Goal: Understand process/instructions: Learn how to perform a task or action

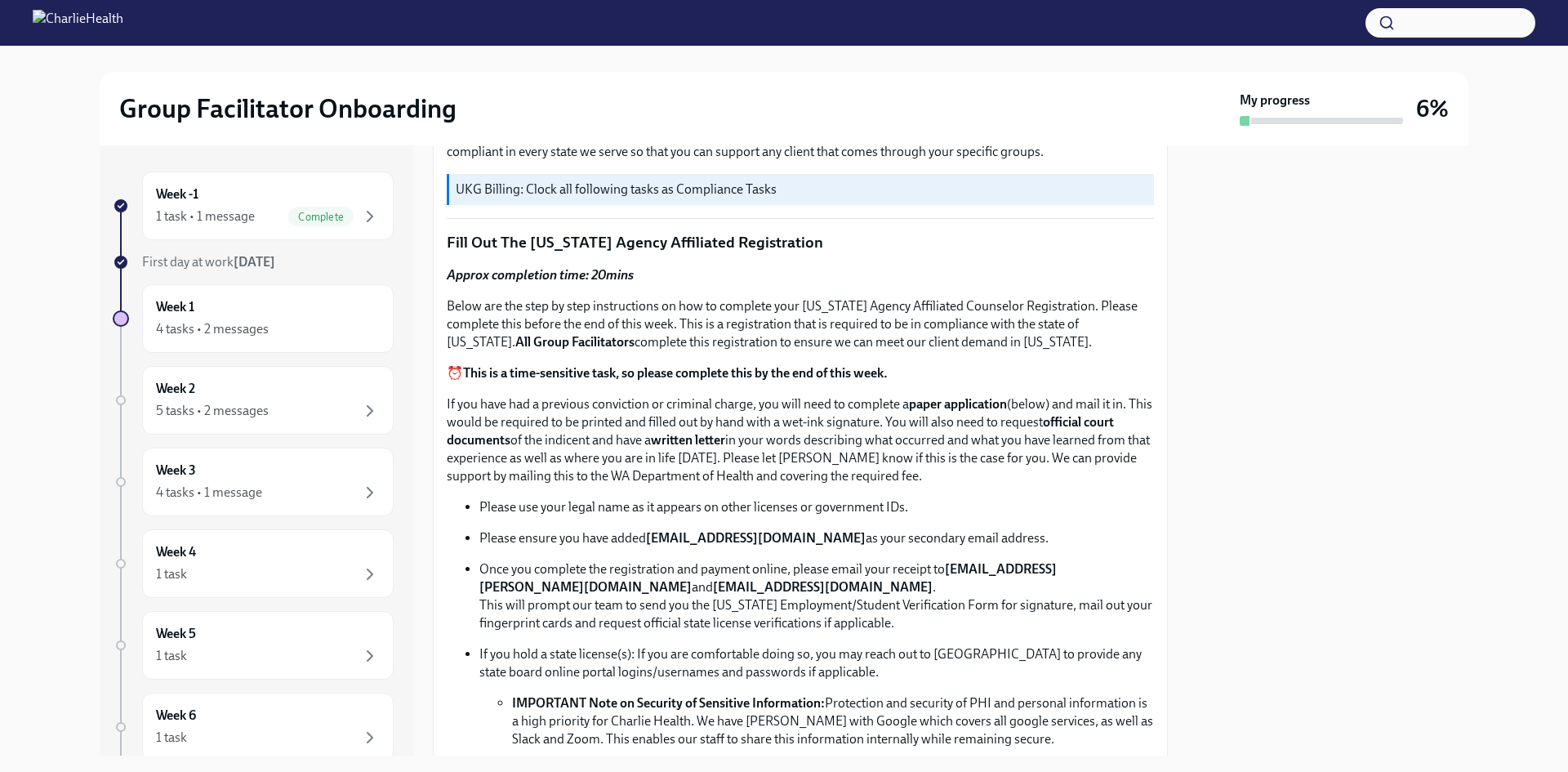
scroll to position [654, 0]
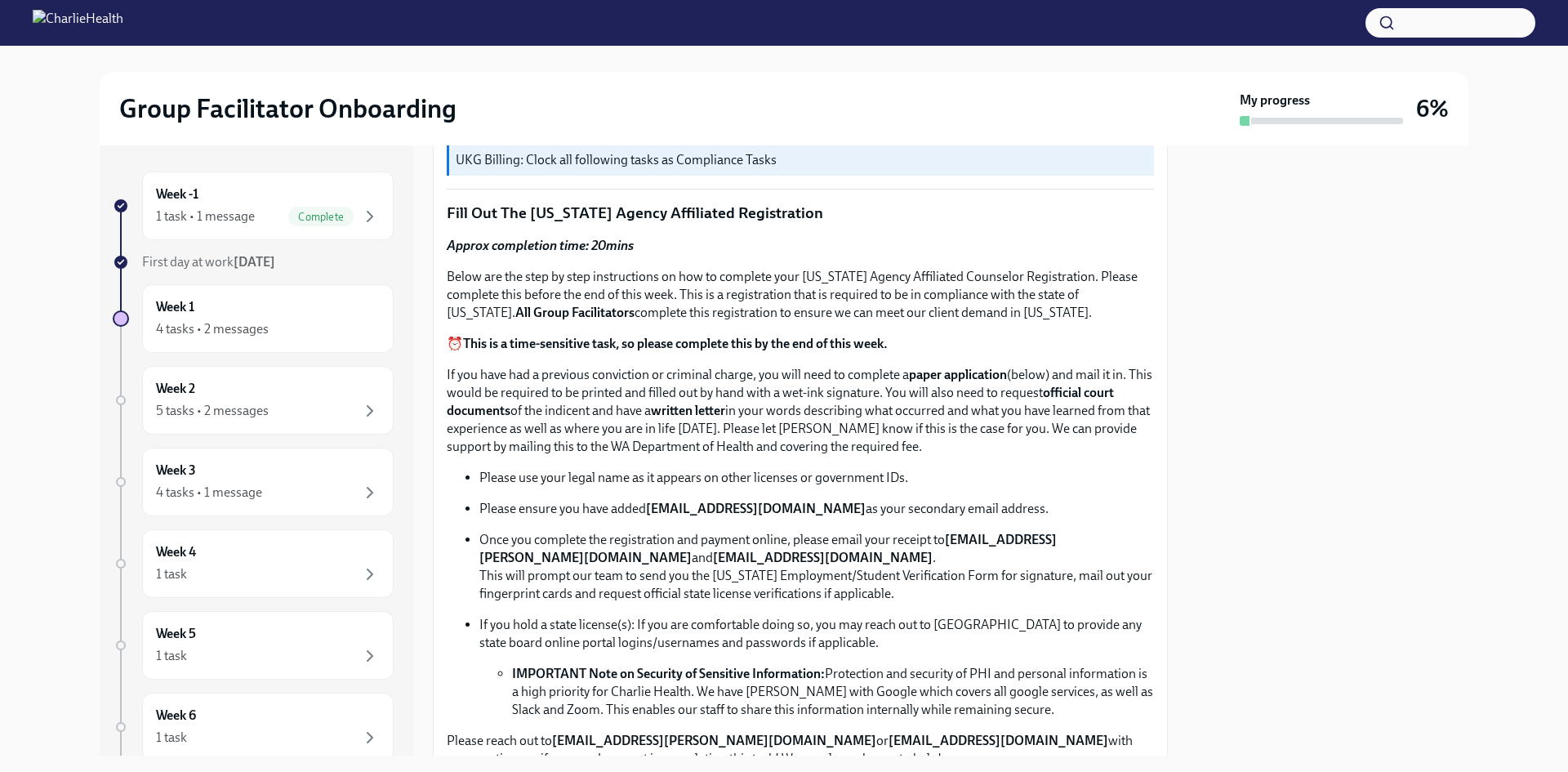
drag, startPoint x: 637, startPoint y: 261, endPoint x: 1125, endPoint y: 308, distance: 490.3
click at [1125, 308] on p "Below are the step by step instructions on how to complete your Washington Agen…" at bounding box center [800, 295] width 707 height 54
click at [646, 426] on p "If you have had a previous conviction or criminal charge, you will need to comp…" at bounding box center [800, 410] width 707 height 90
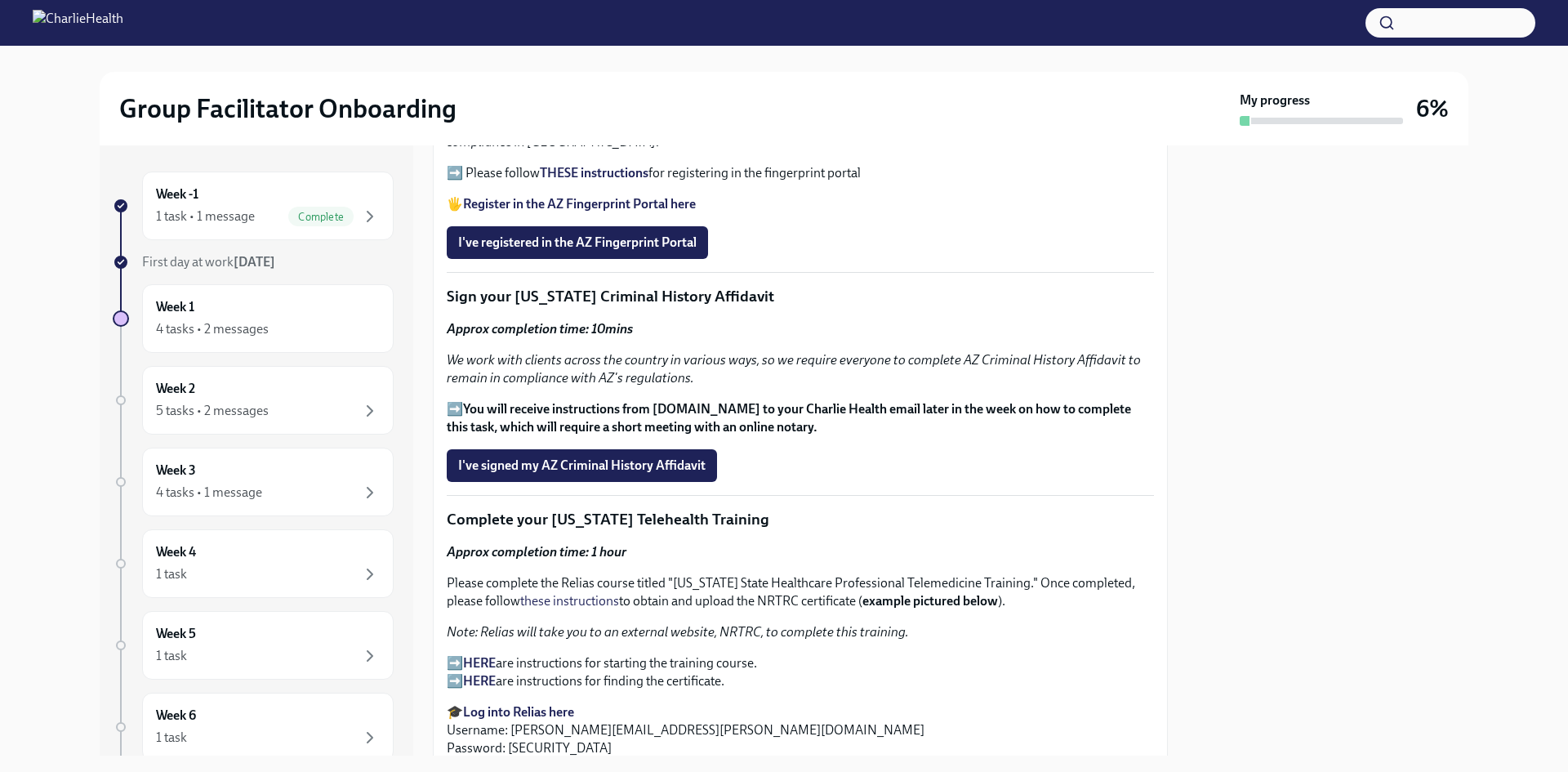
scroll to position [1879, 0]
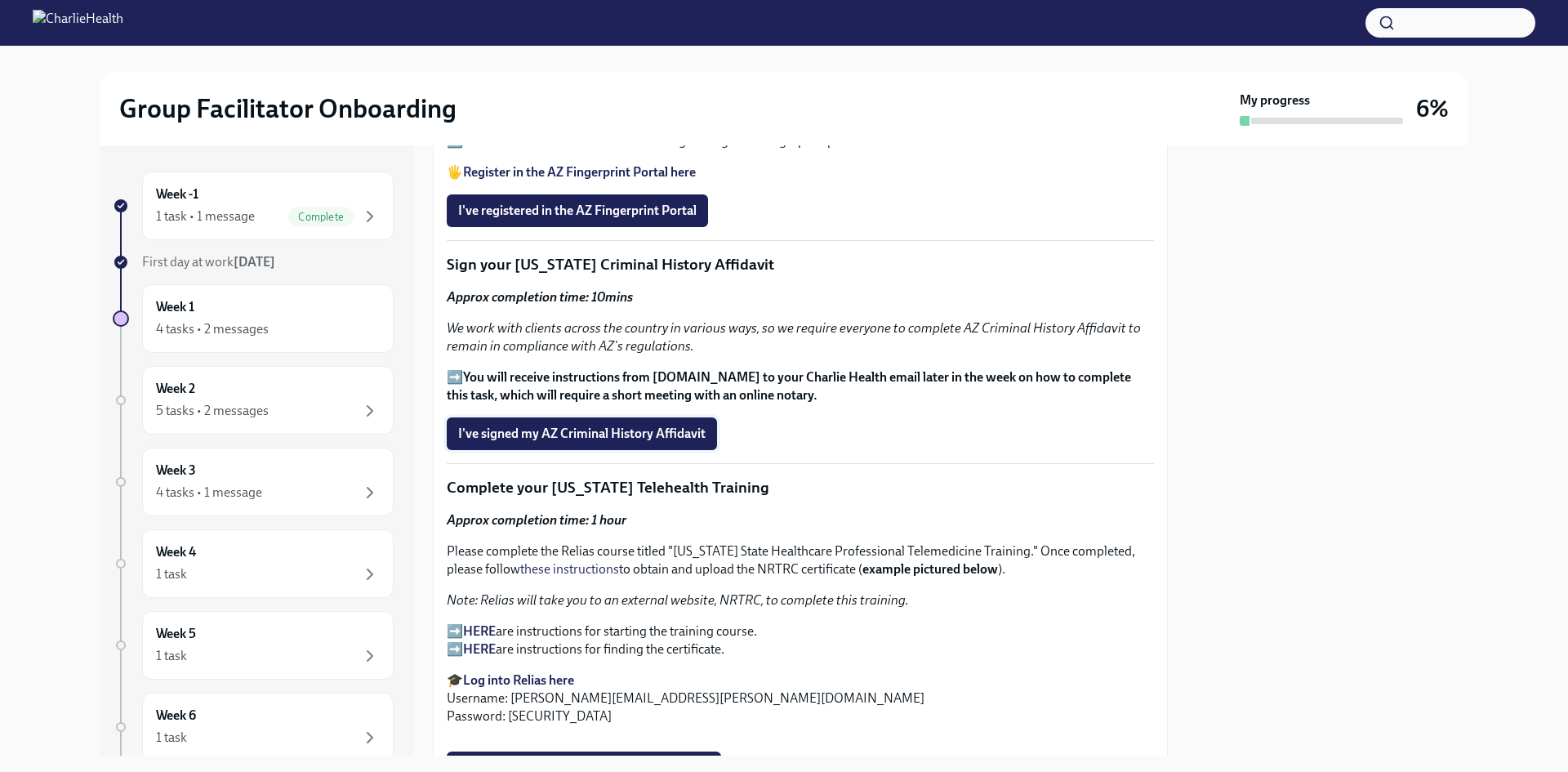
click at [640, 434] on span "I've signed my AZ Criminal History Affidavit" at bounding box center [582, 434] width 247 height 16
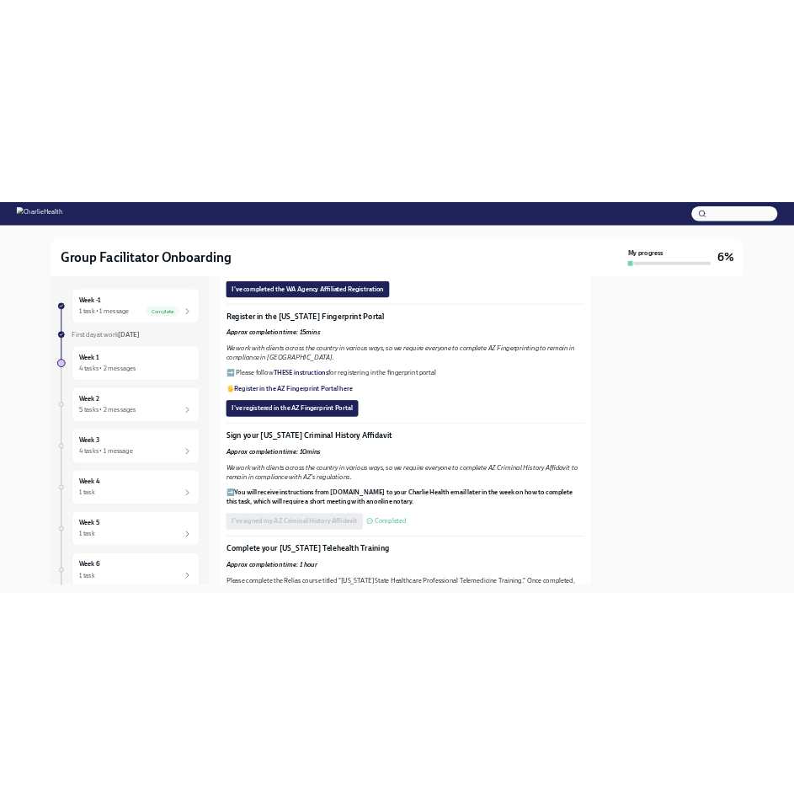
scroll to position [1516, 0]
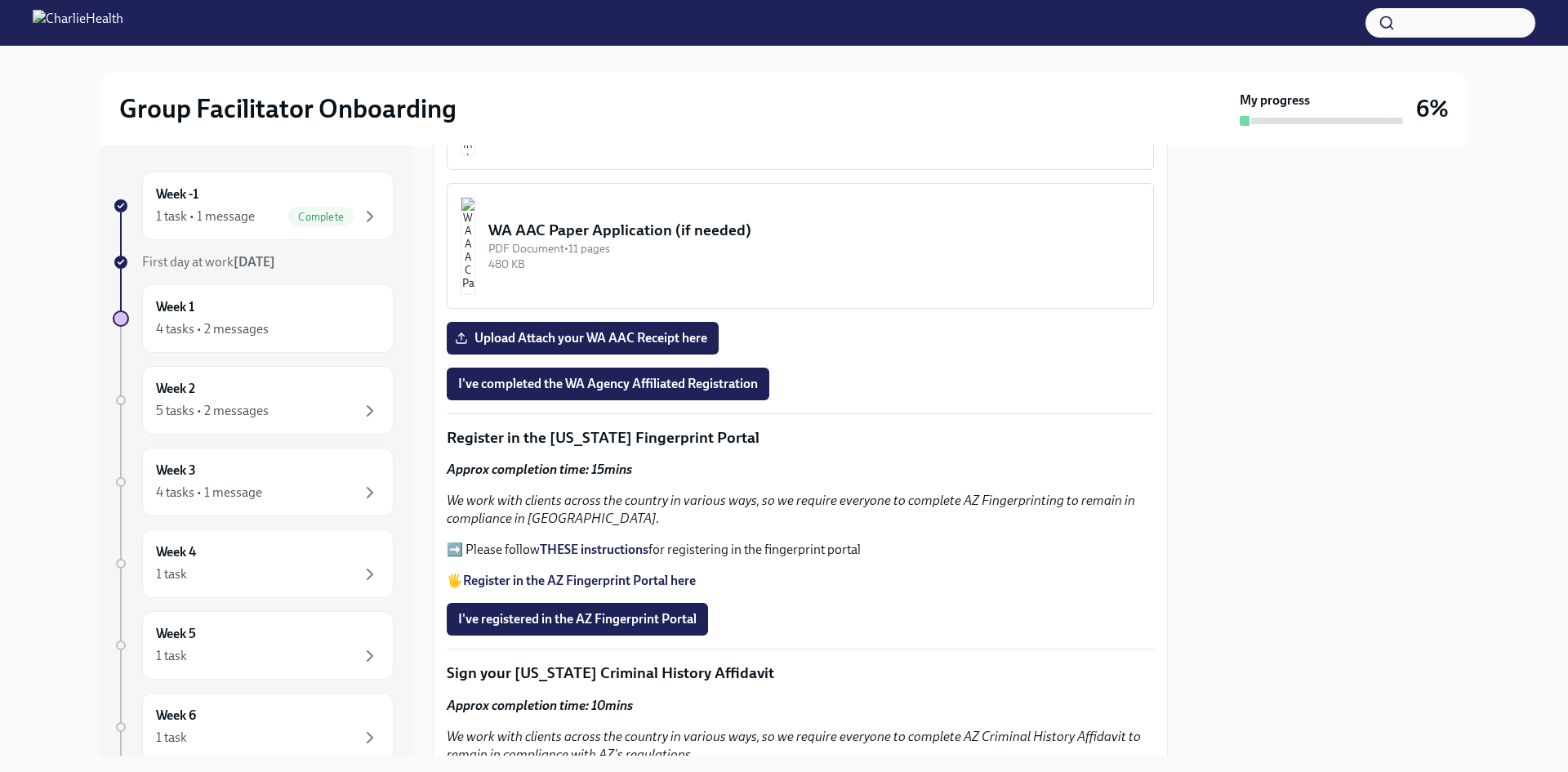
click at [589, 541] on strong "THESE instructions" at bounding box center [594, 549] width 109 height 16
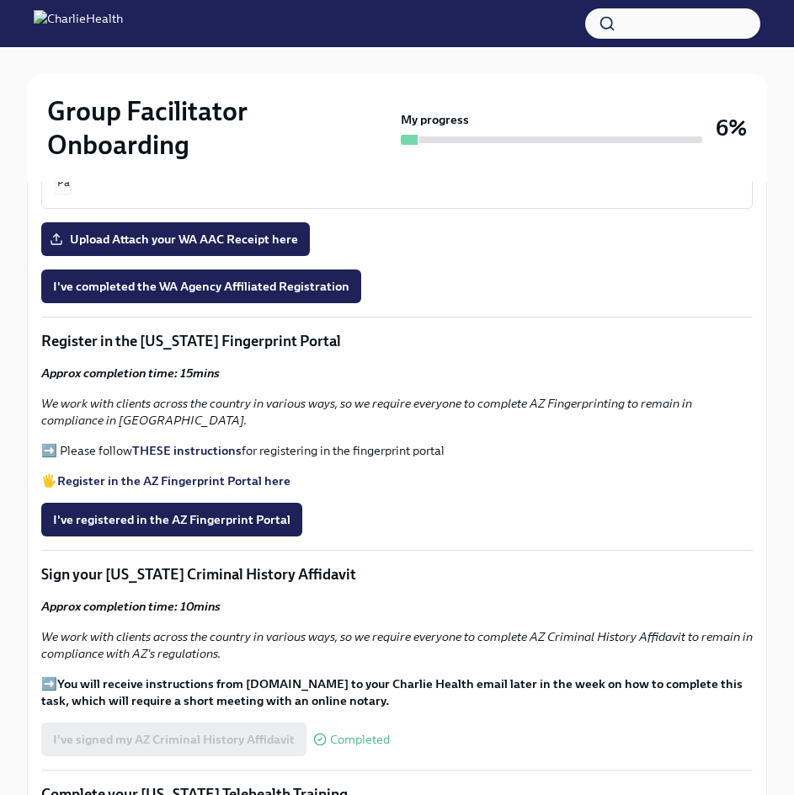
scroll to position [1853, 0]
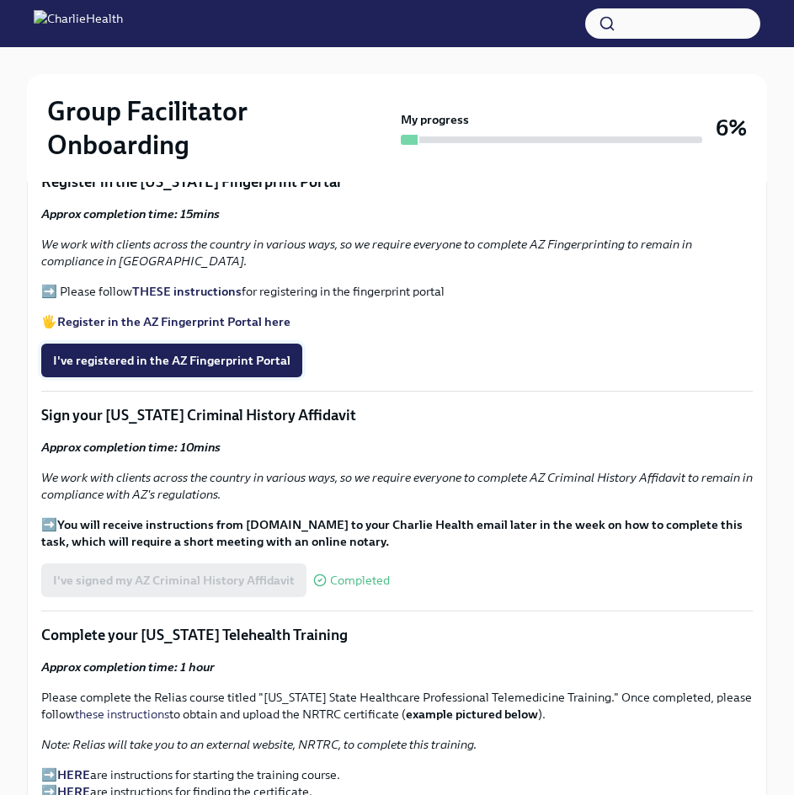
click at [143, 352] on span "I've registered in the AZ Fingerprint Portal" at bounding box center [172, 360] width 238 height 17
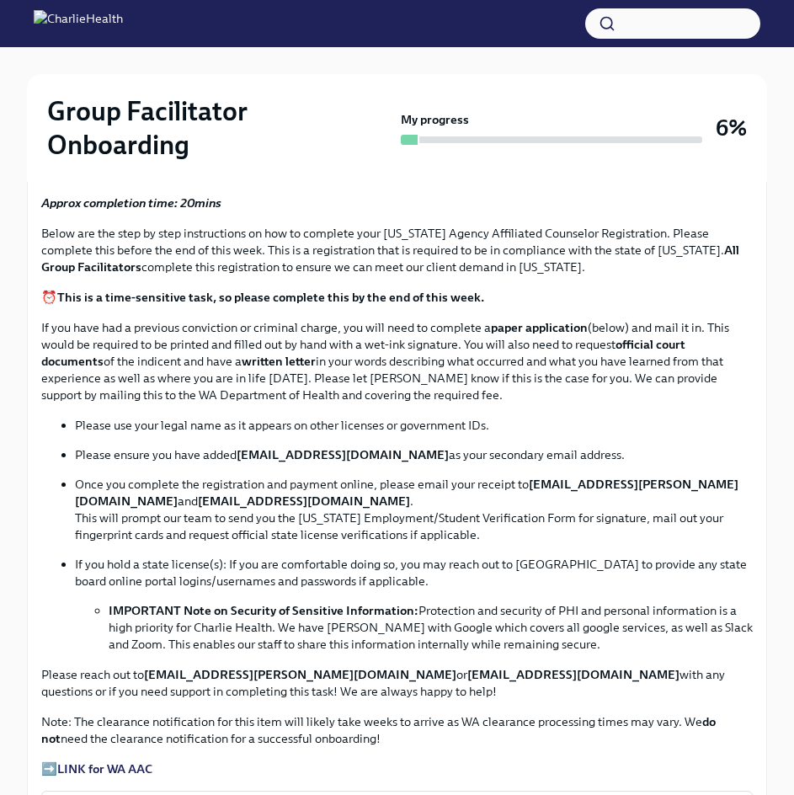
scroll to position [842, 0]
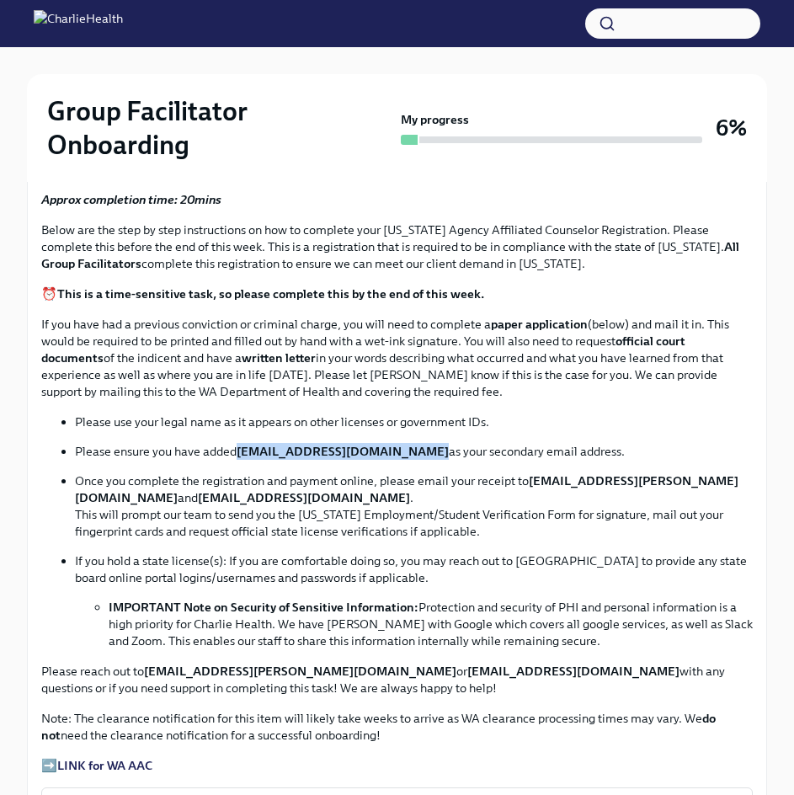
drag, startPoint x: 238, startPoint y: 414, endPoint x: 411, endPoint y: 422, distance: 172.8
click at [411, 444] on strong "[EMAIL_ADDRESS][DOMAIN_NAME]" at bounding box center [343, 451] width 212 height 15
copy strong "[EMAIL_ADDRESS][DOMAIN_NAME]"
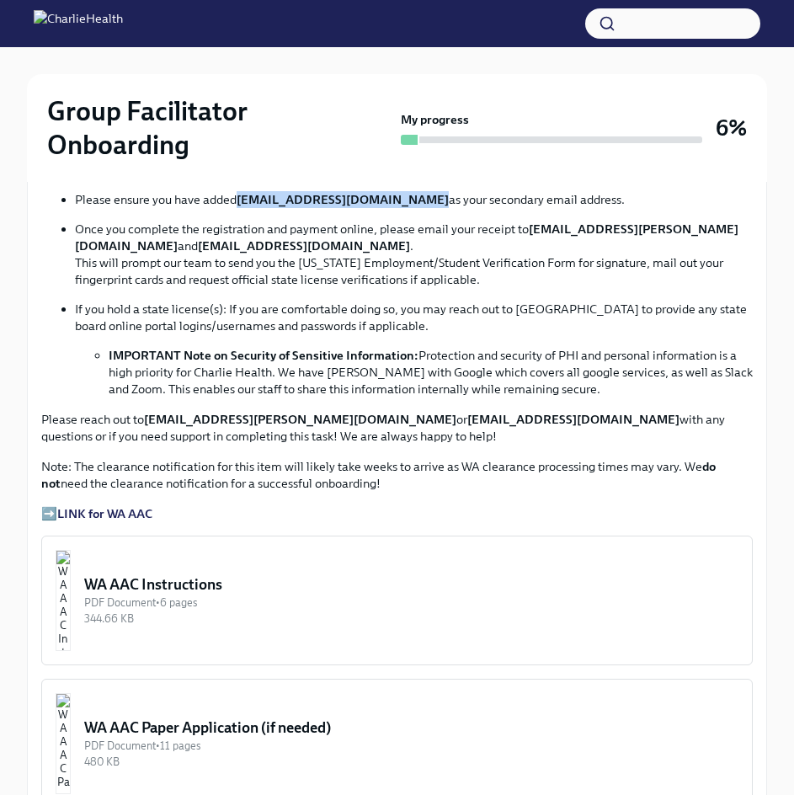
scroll to position [1095, 0]
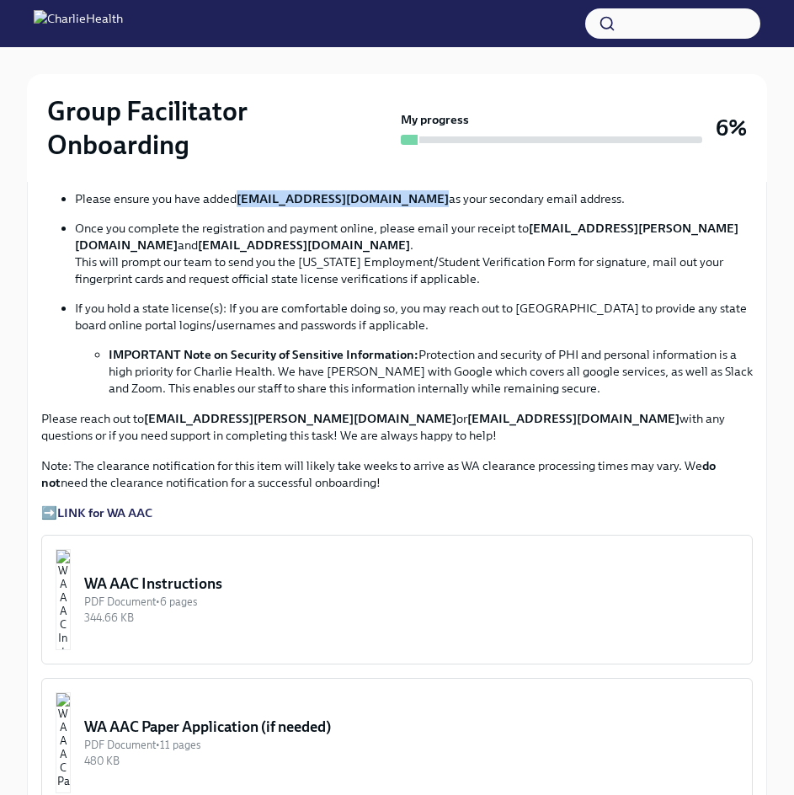
click at [95, 505] on strong "LINK for WA AAC" at bounding box center [104, 512] width 95 height 15
click at [312, 233] on p "Once you complete the registration and payment online, please email your receip…" at bounding box center [414, 253] width 678 height 67
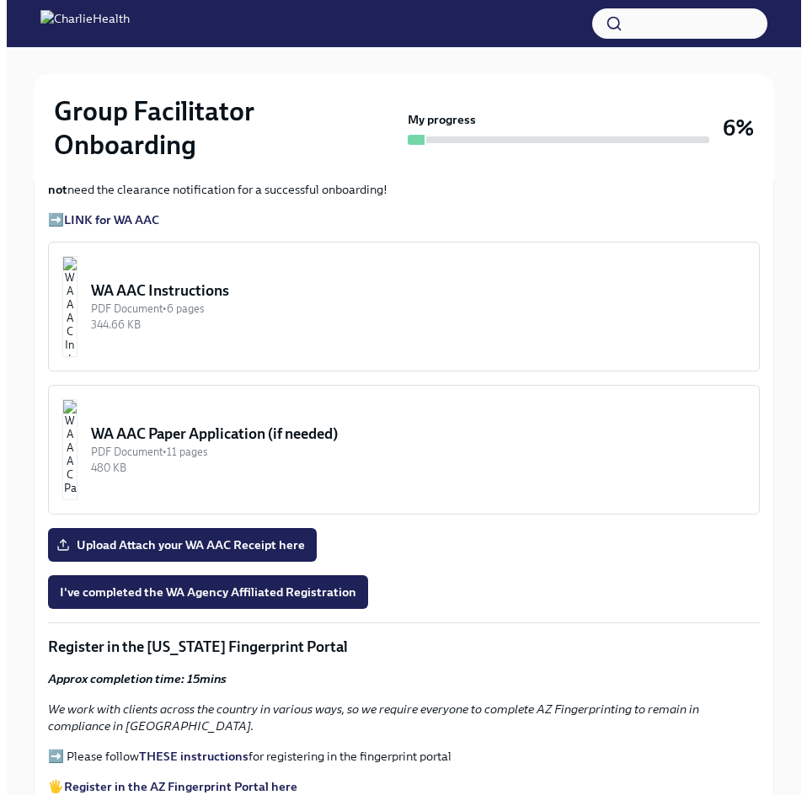
scroll to position [1432, 0]
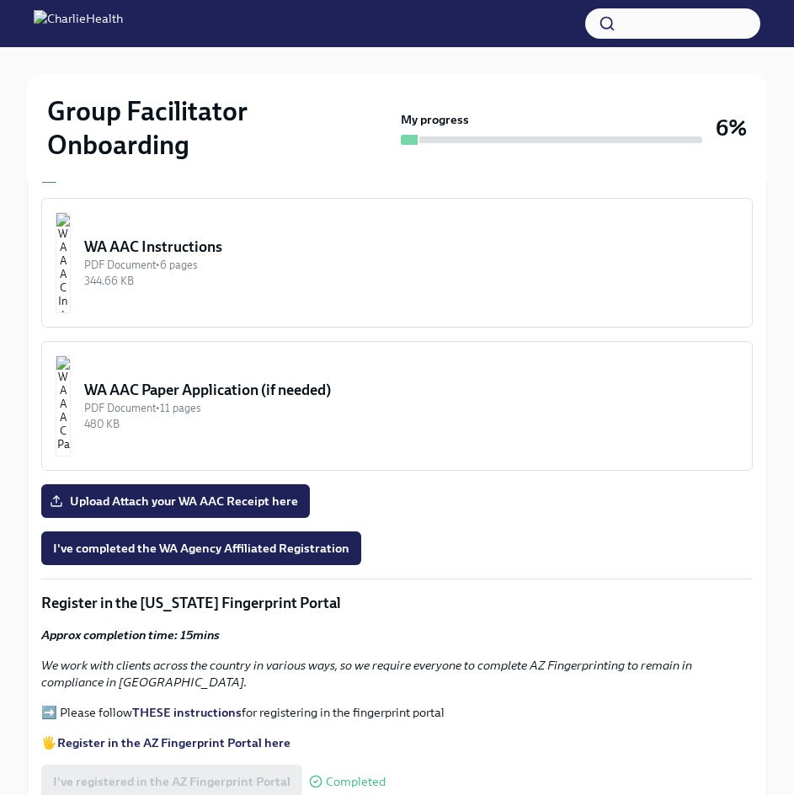
click at [222, 257] on div "PDF Document • 6 pages" at bounding box center [411, 265] width 654 height 16
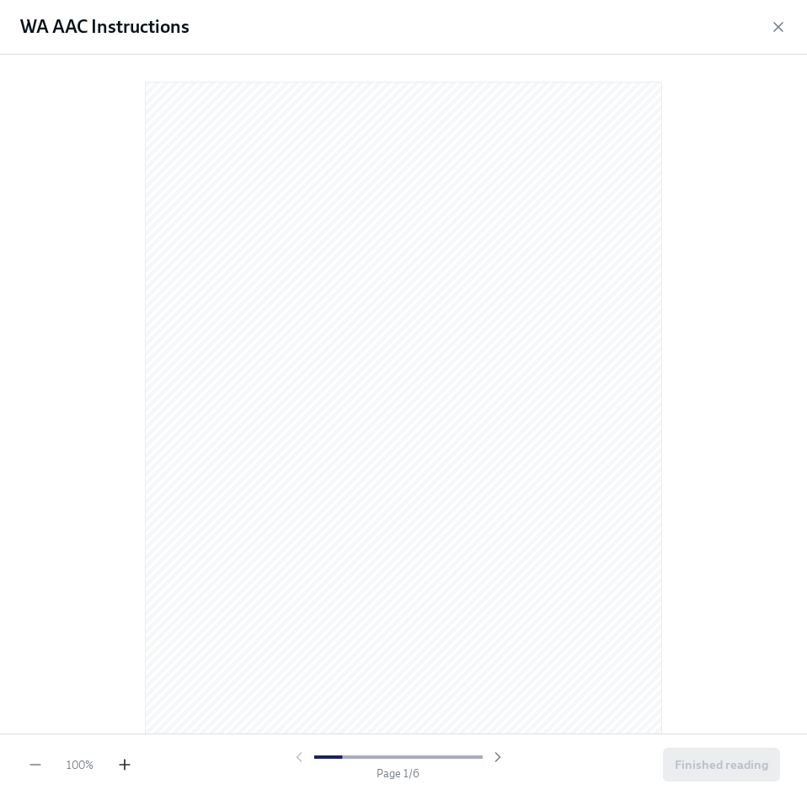
click at [119, 769] on icon "button" at bounding box center [124, 764] width 17 height 17
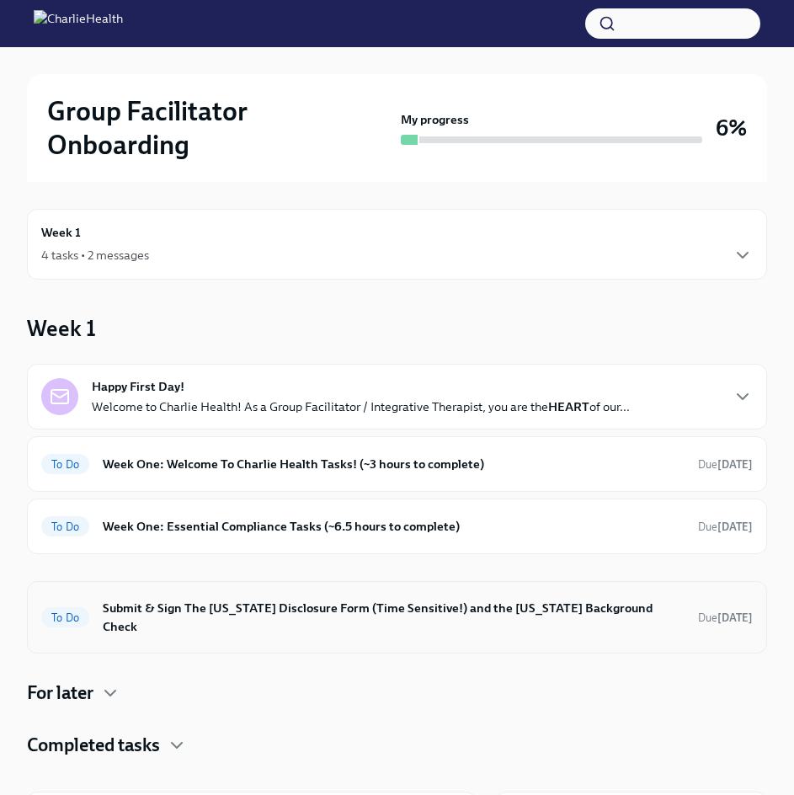
click at [201, 599] on h6 "Submit & Sign The [US_STATE] Disclosure Form (Time Sensitive!) and the [US_STAT…" at bounding box center [394, 617] width 582 height 37
click at [208, 455] on h6 "Week One: Welcome To Charlie Health Tasks! (~3 hours to complete)" at bounding box center [394, 464] width 582 height 19
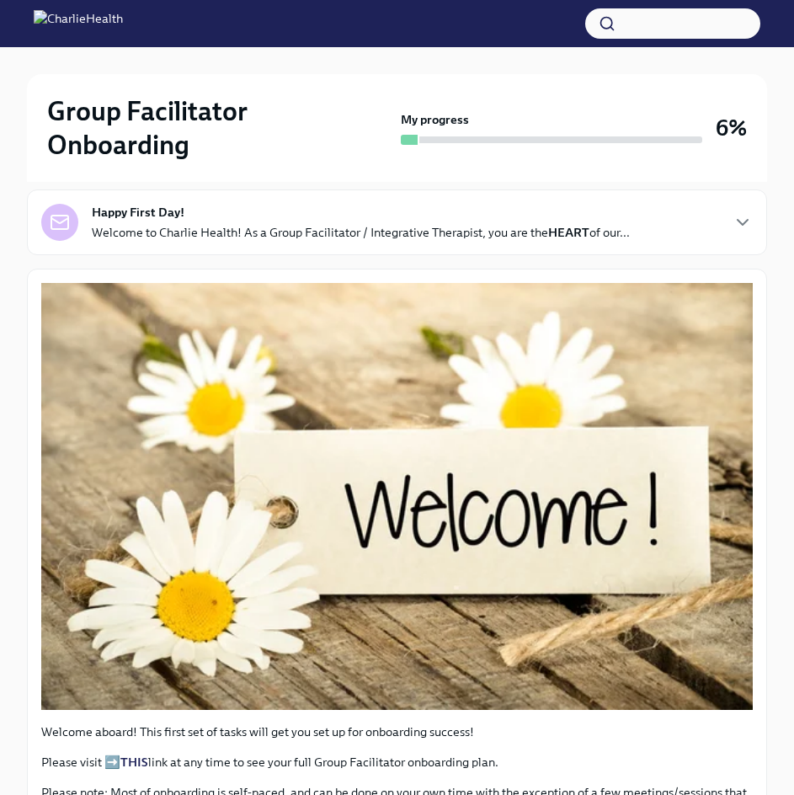
scroll to position [253, 0]
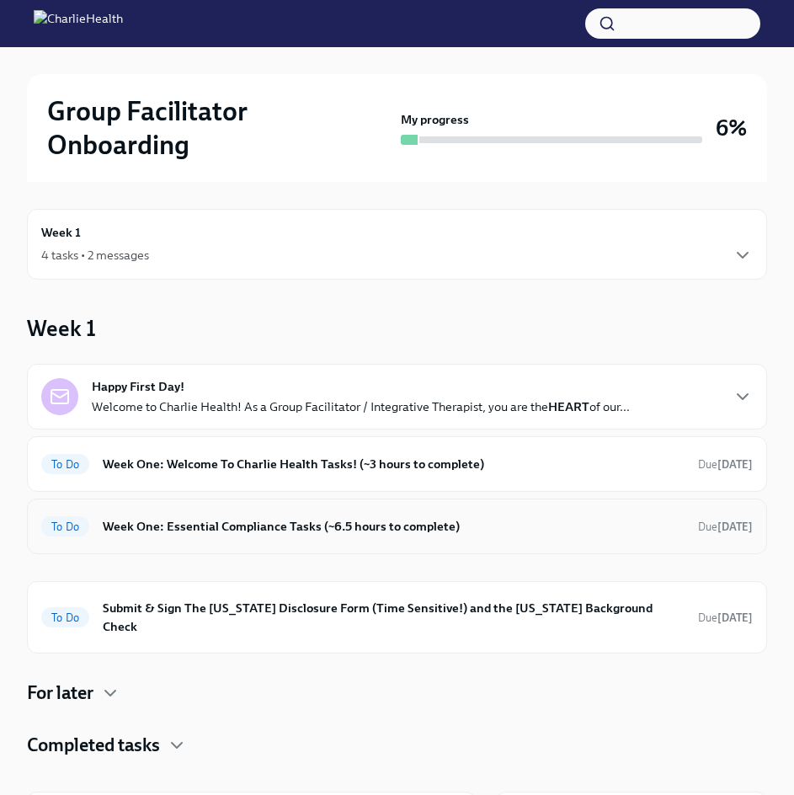
click at [228, 499] on div "To Do Week One: Essential Compliance Tasks (~6.5 hours to complete) Due [DATE]" at bounding box center [397, 527] width 740 height 56
click at [234, 517] on h6 "Week One: Essential Compliance Tasks (~6.5 hours to complete)" at bounding box center [394, 526] width 582 height 19
click at [206, 511] on div "To Do Week One: Essential Compliance Tasks (~6.5 hours to complete) Due [DATE]" at bounding box center [397, 527] width 740 height 56
click at [209, 517] on h6 "Week One: Essential Compliance Tasks (~6.5 hours to complete)" at bounding box center [394, 526] width 582 height 19
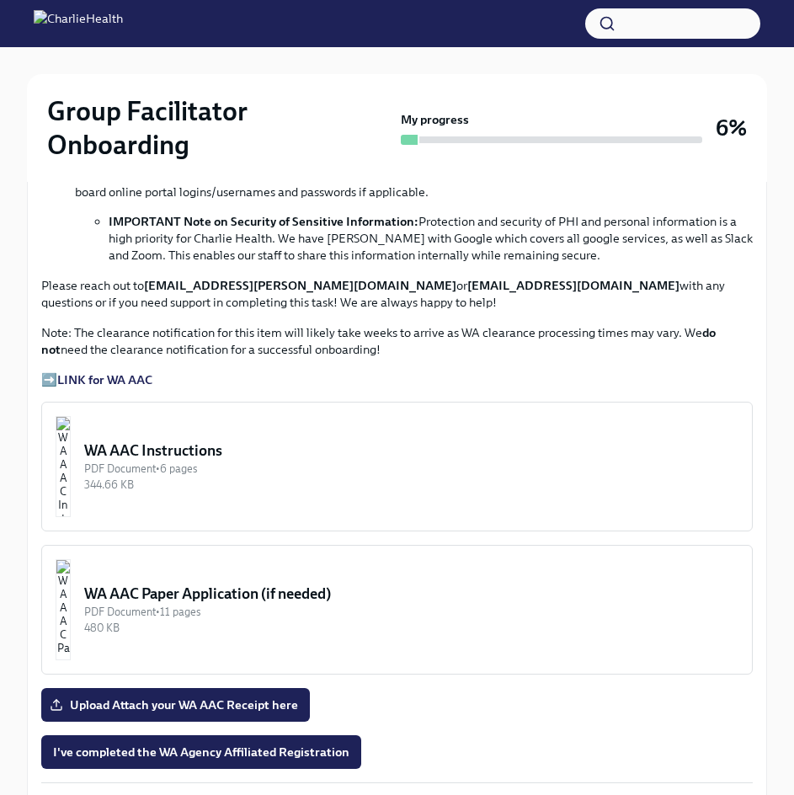
scroll to position [1011, 0]
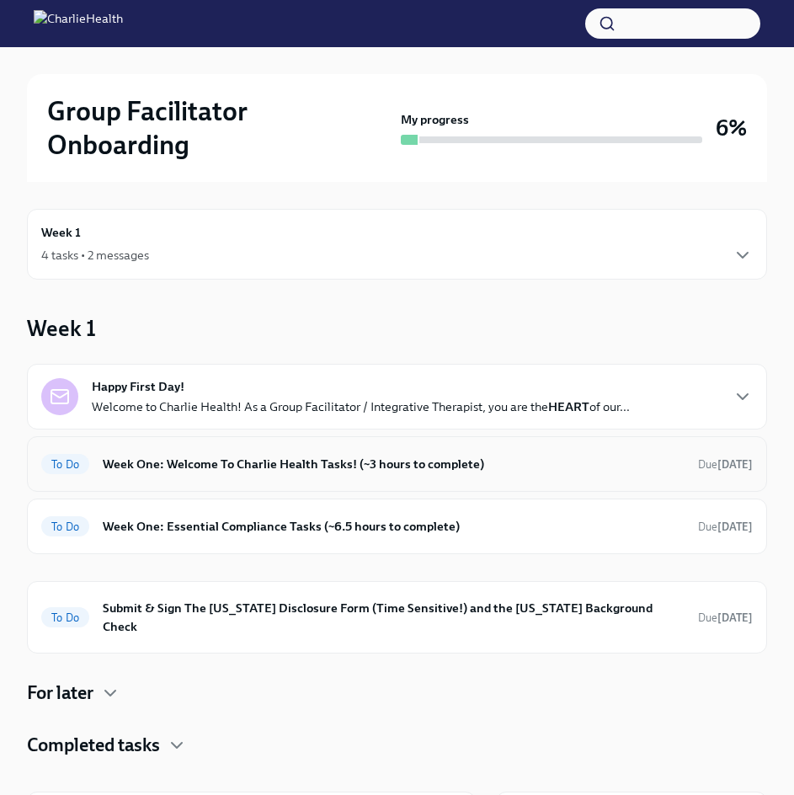
click at [223, 455] on h6 "Week One: Welcome To Charlie Health Tasks! (~3 hours to complete)" at bounding box center [394, 464] width 582 height 19
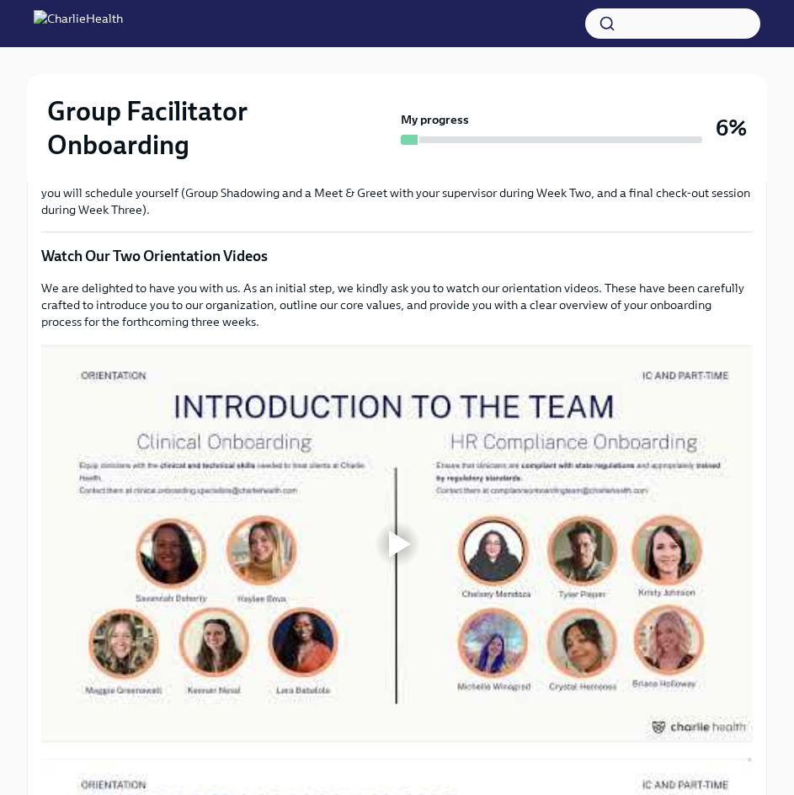
scroll to position [842, 0]
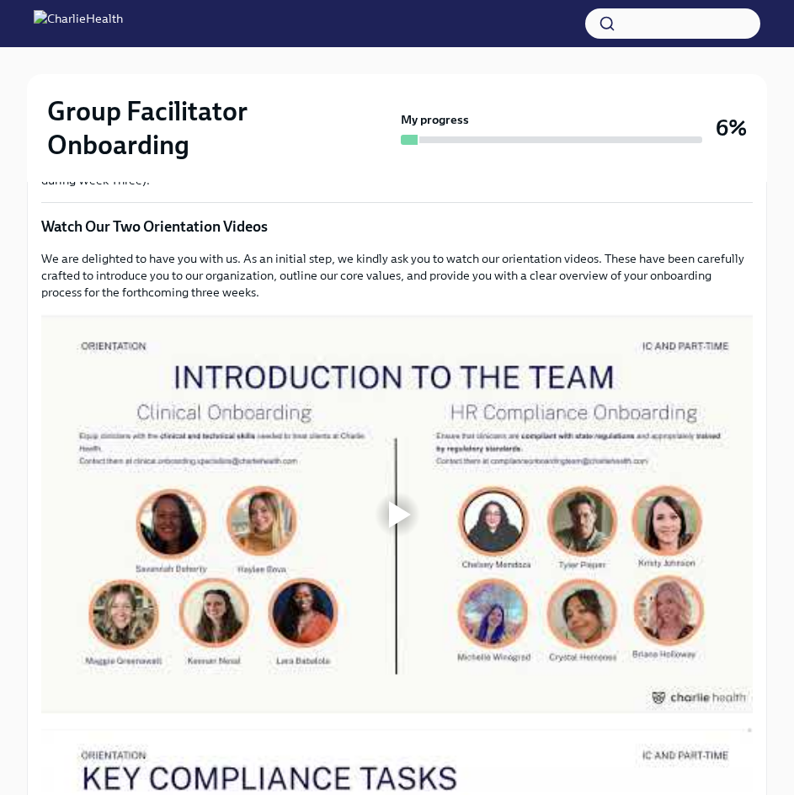
click at [405, 501] on div at bounding box center [400, 514] width 22 height 27
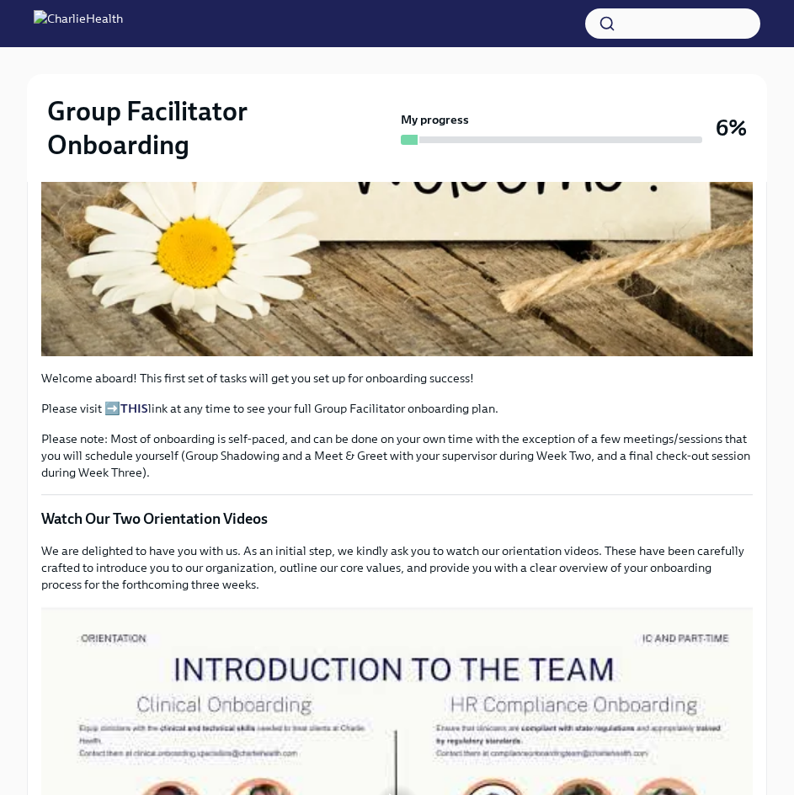
scroll to position [758, 0]
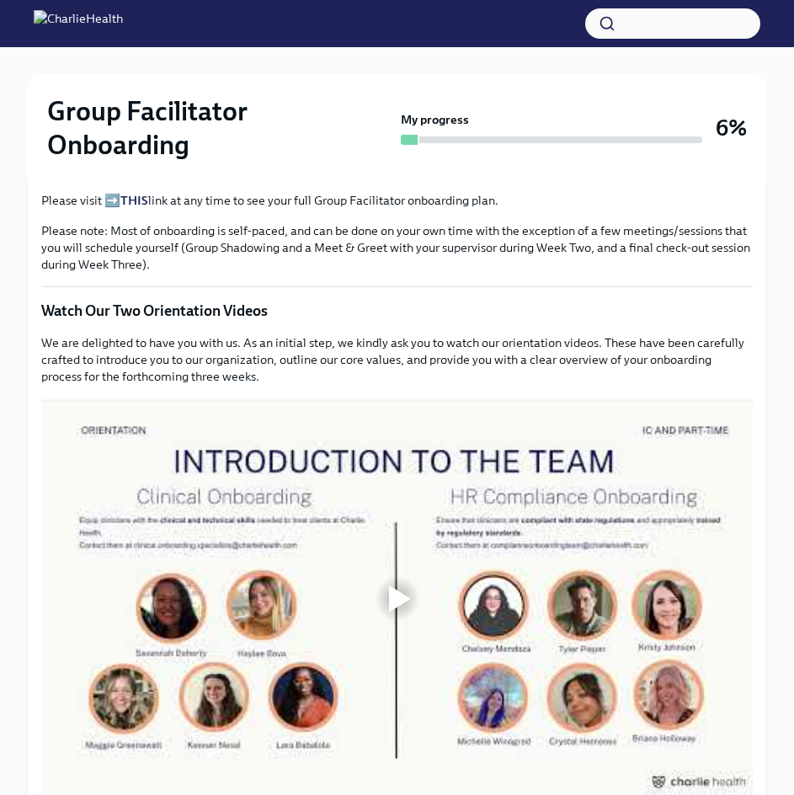
click at [402, 585] on div at bounding box center [400, 598] width 22 height 27
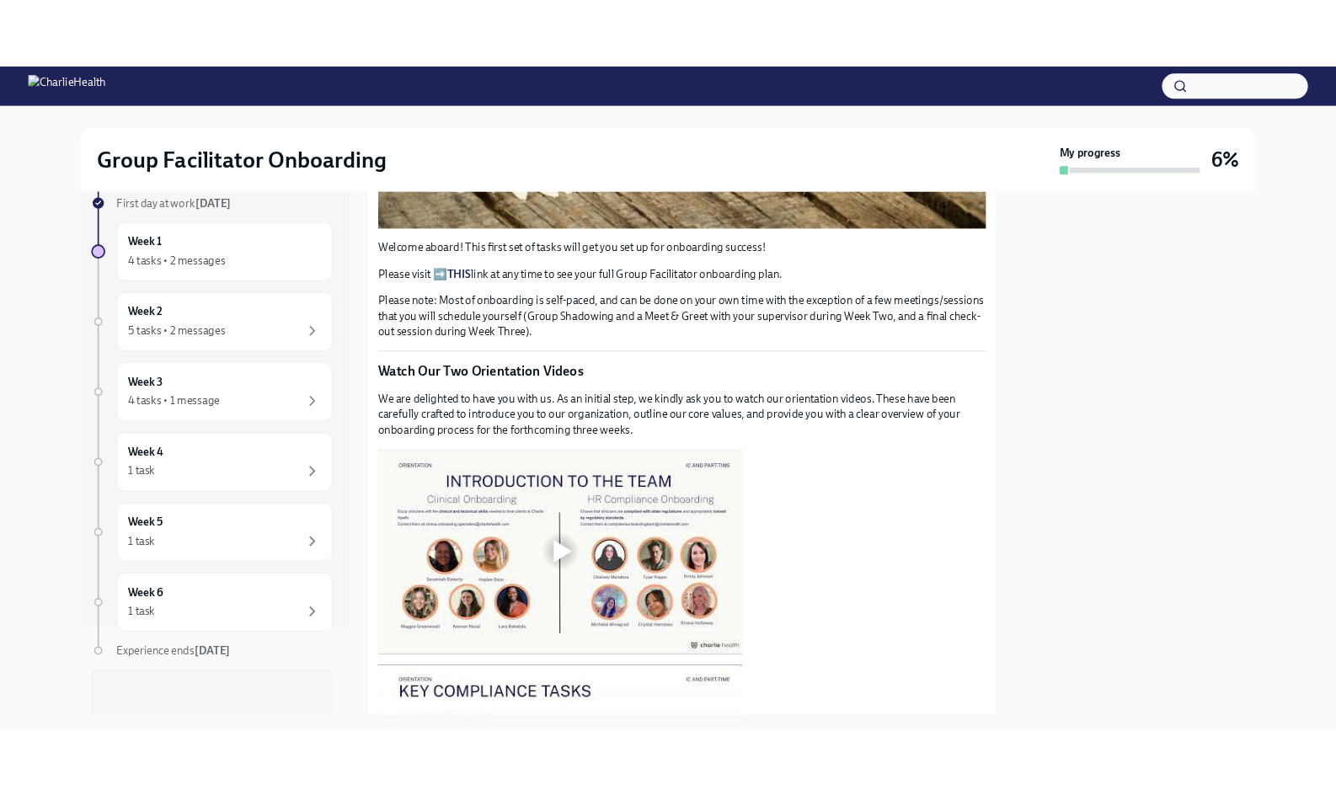
scroll to position [842, 0]
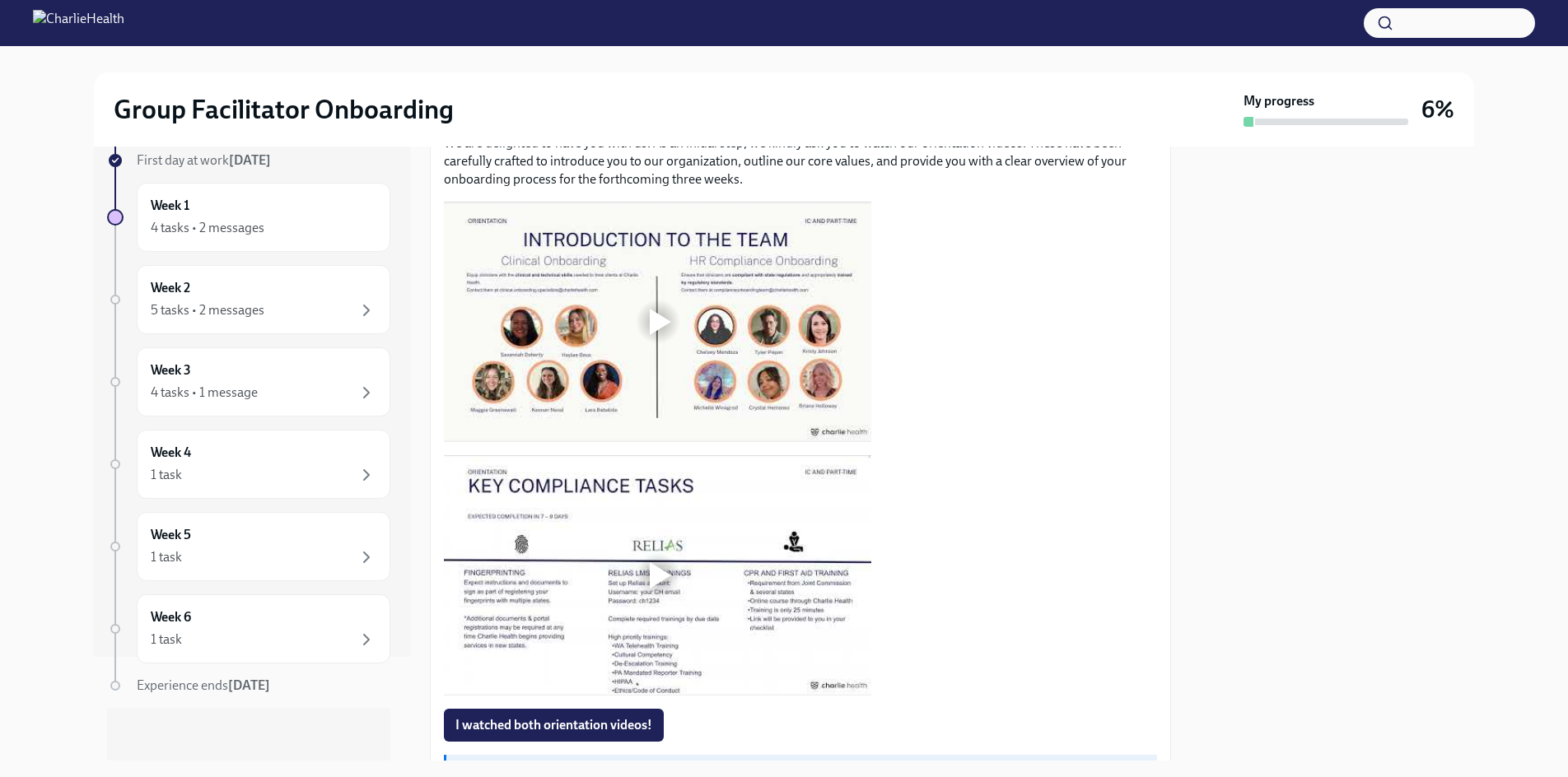
click at [661, 297] on div at bounding box center [658, 322] width 53 height 53
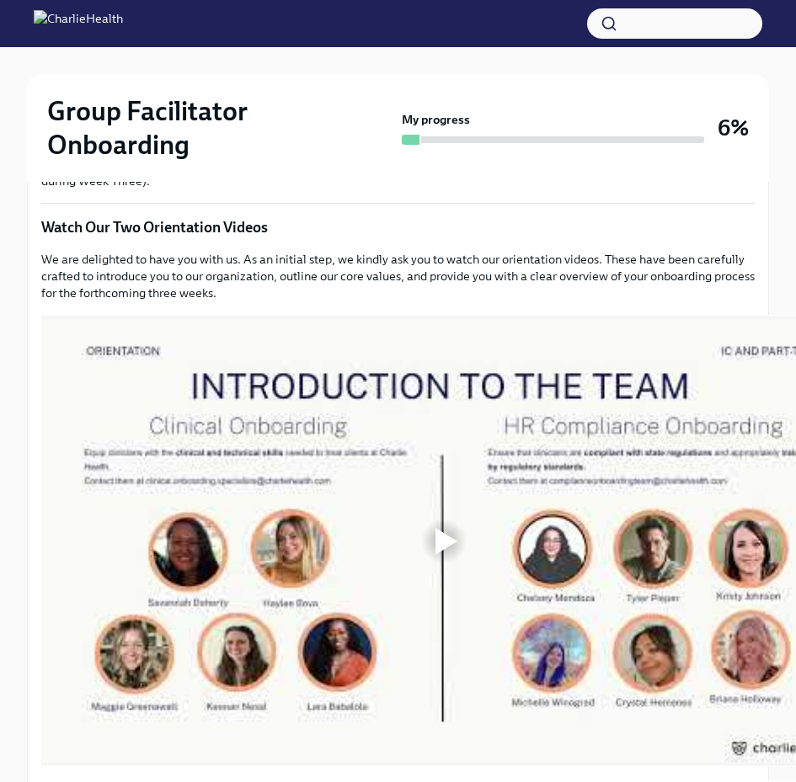
click at [442, 515] on div at bounding box center [444, 542] width 54 height 54
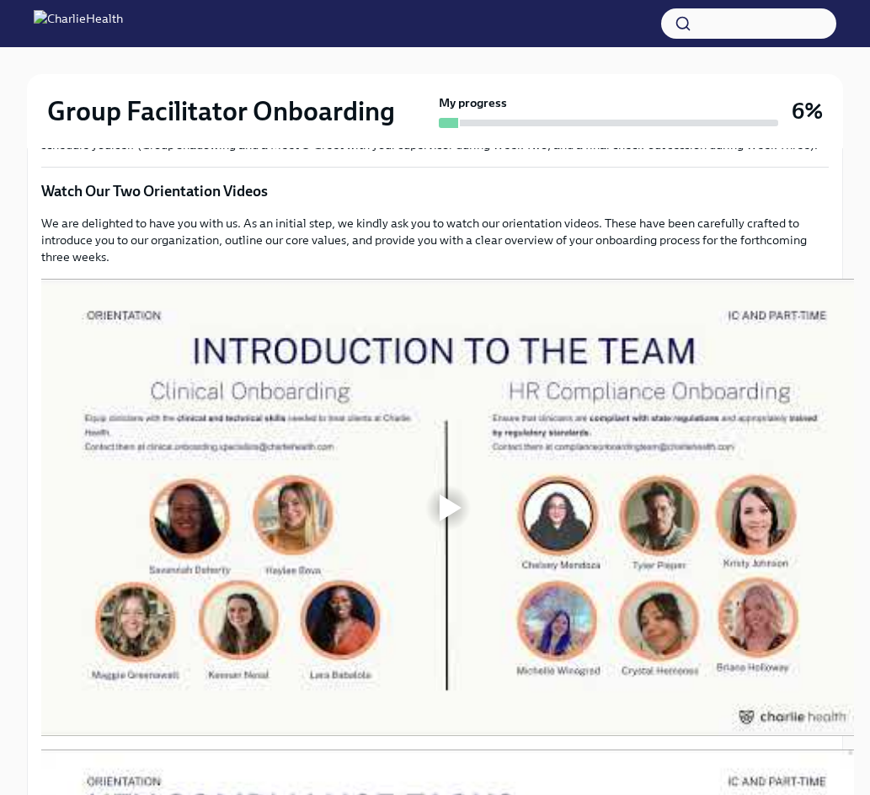
scroll to position [871, 0]
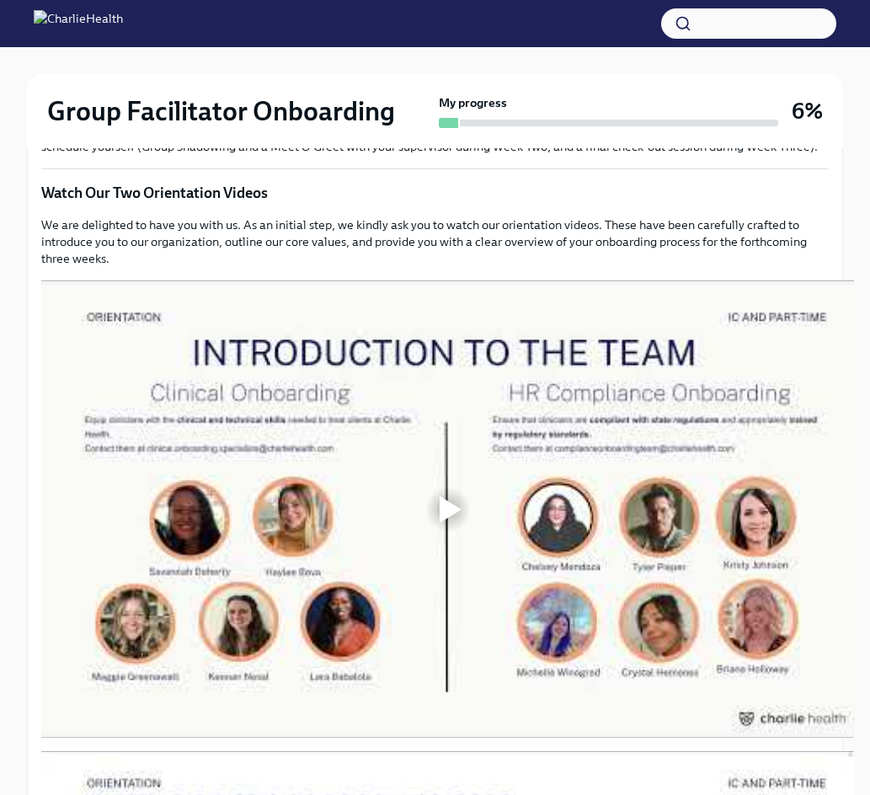
click at [458, 503] on div at bounding box center [451, 509] width 22 height 27
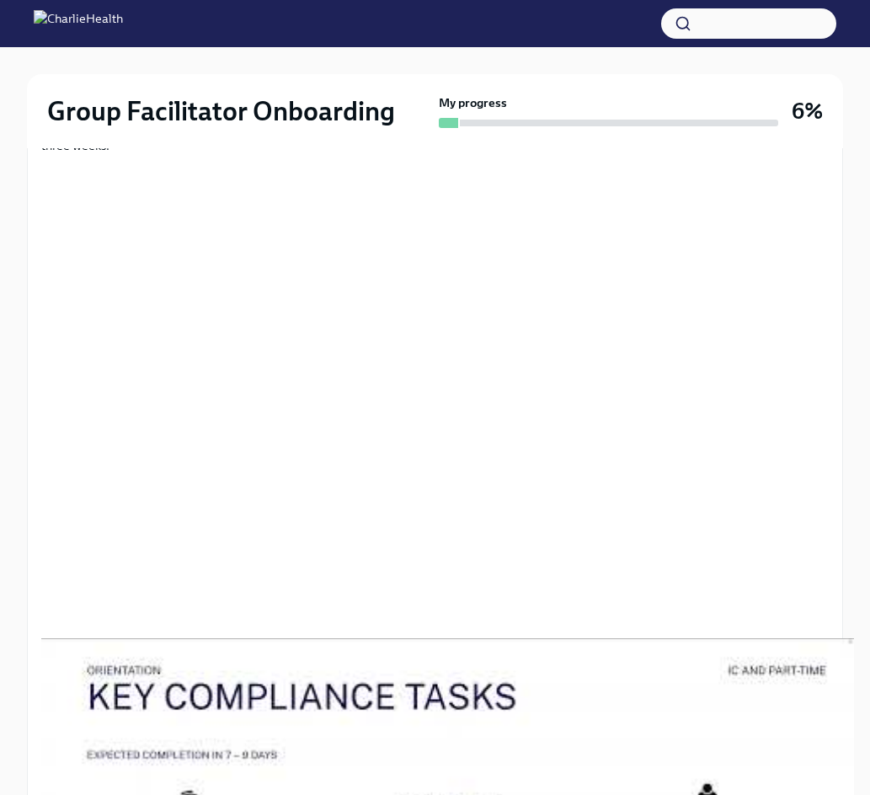
scroll to position [955, 0]
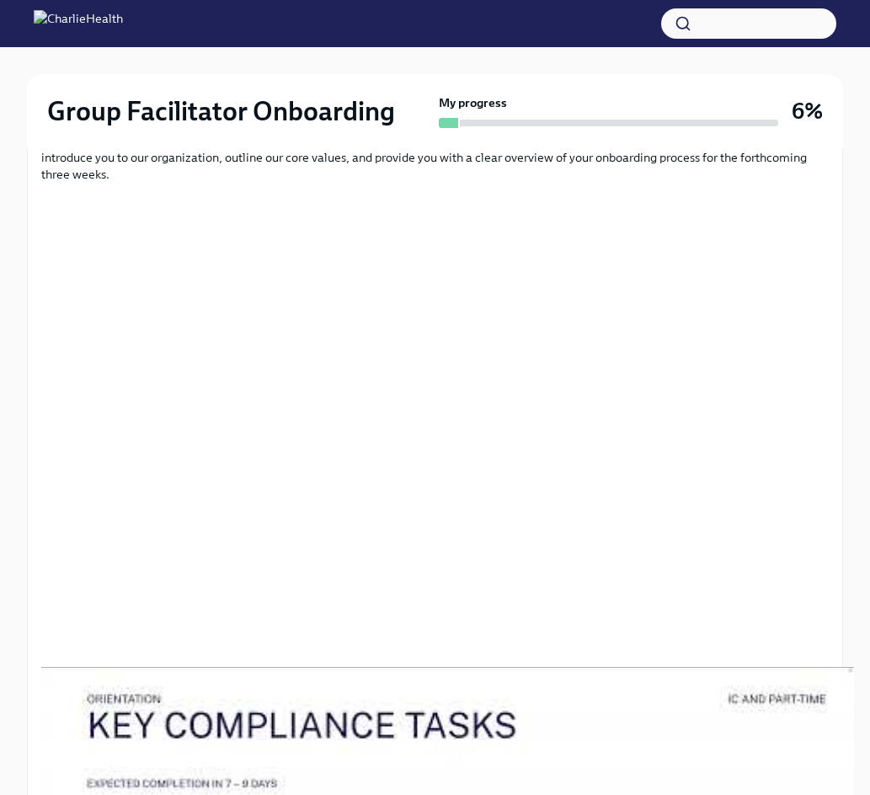
click at [642, 181] on p "We are delighted to have you with us. As an initial step, we kindly ask you to …" at bounding box center [435, 157] width 788 height 51
click at [348, 158] on p "We are delighted to have you with us. As an initial step, we kindly ask you to …" at bounding box center [435, 157] width 788 height 51
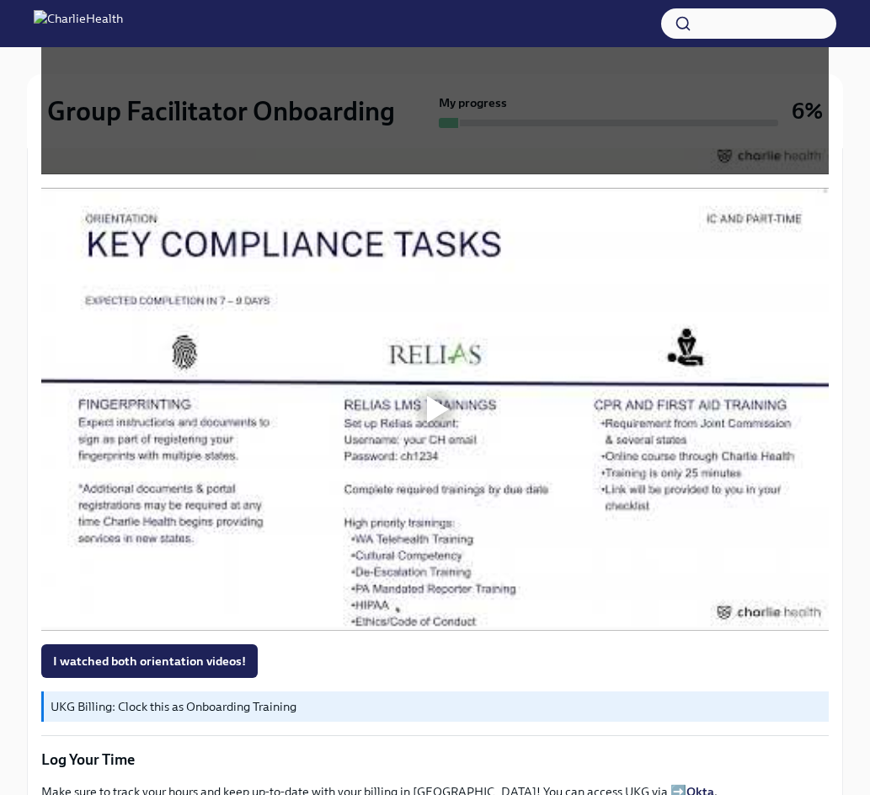
scroll to position [1516, 0]
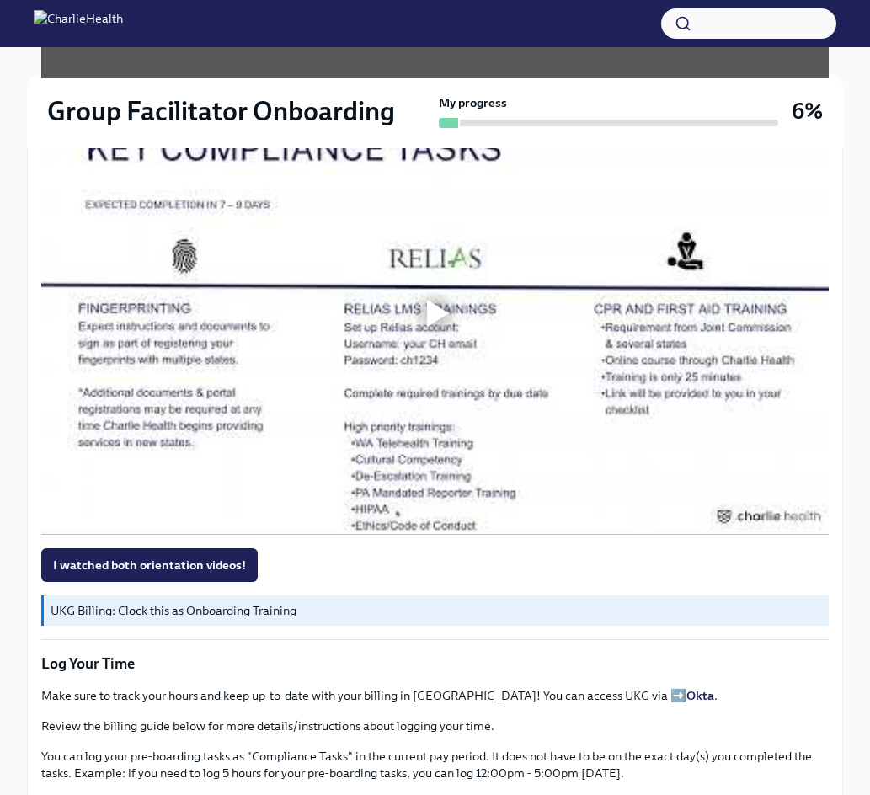
click at [435, 306] on div at bounding box center [438, 313] width 22 height 27
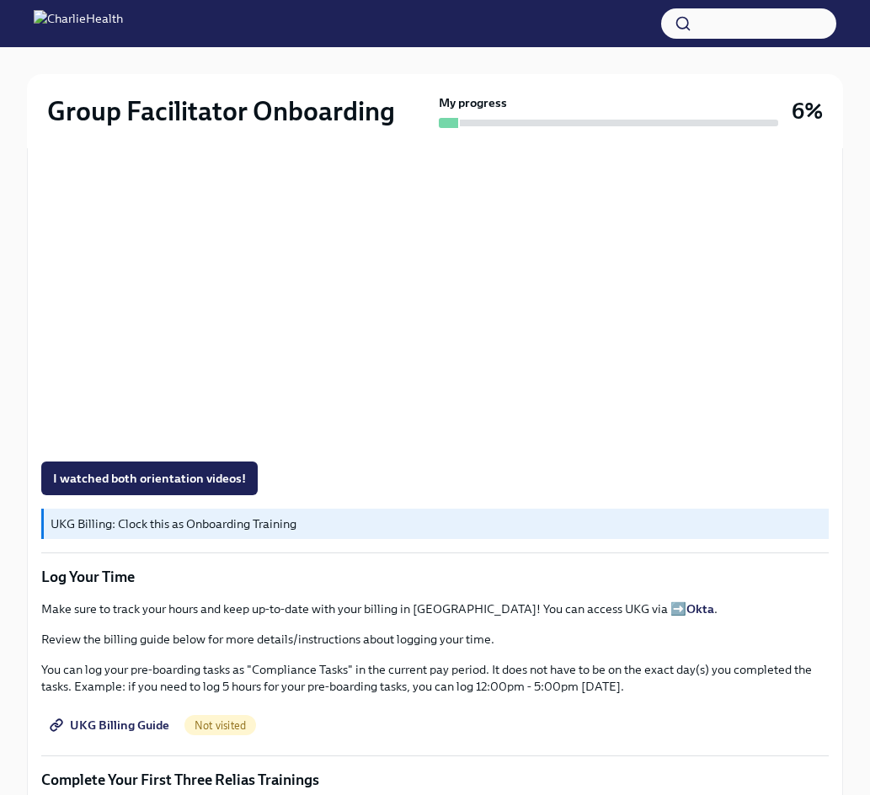
scroll to position [1600, 0]
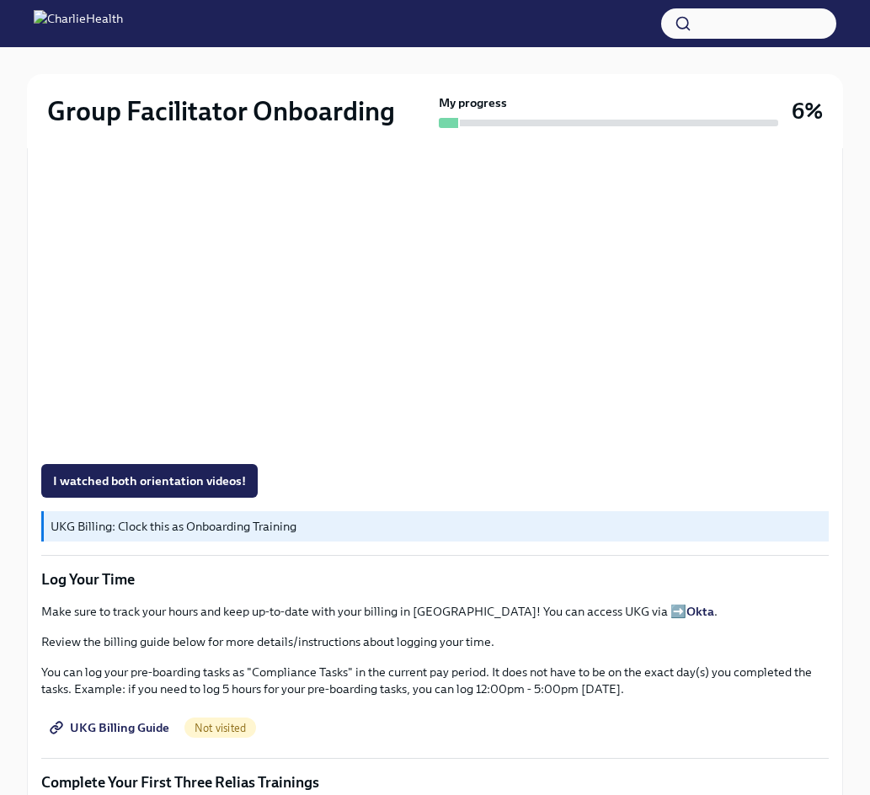
click at [355, 611] on p "Make sure to track your hours and keep up-to-date with your billing in [GEOGRAP…" at bounding box center [435, 611] width 788 height 17
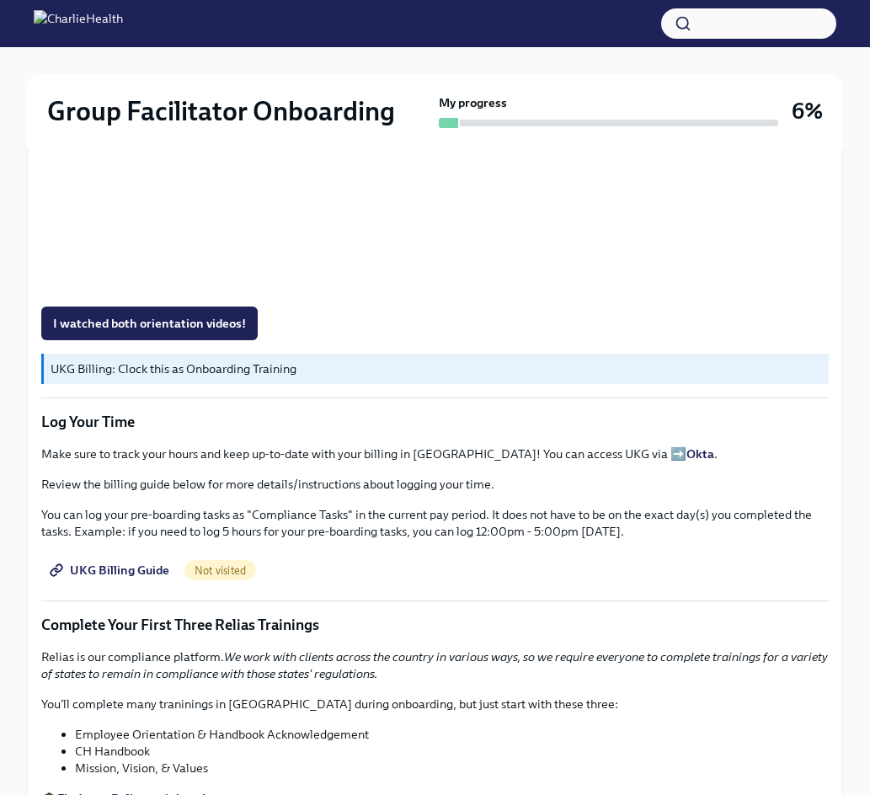
scroll to position [1769, 0]
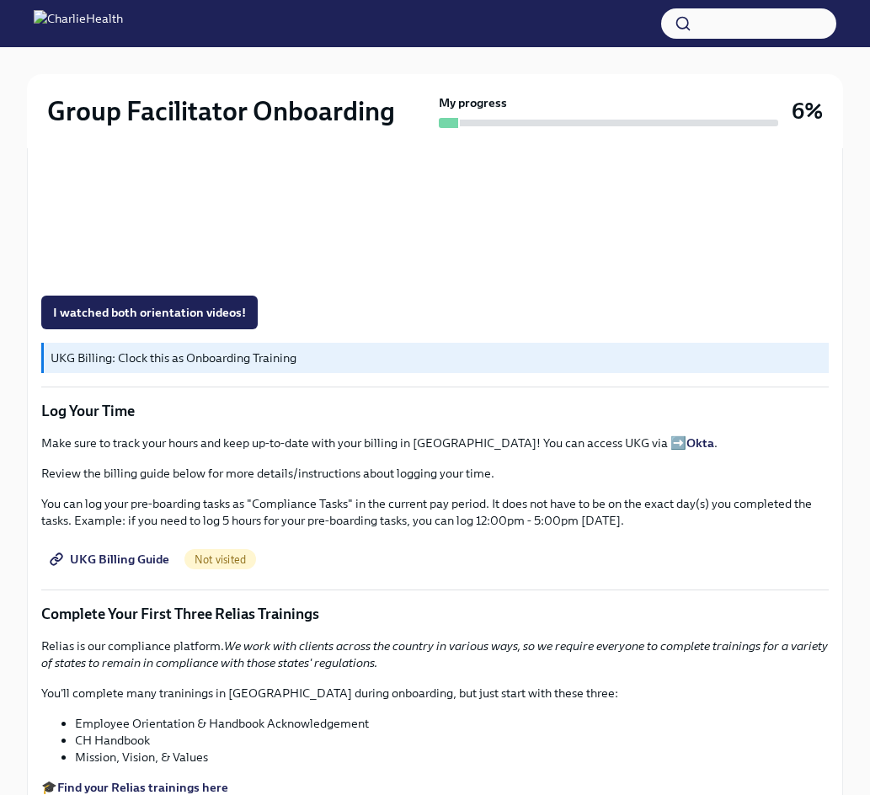
click at [128, 569] on link "UKG Billing Guide" at bounding box center [111, 559] width 140 height 34
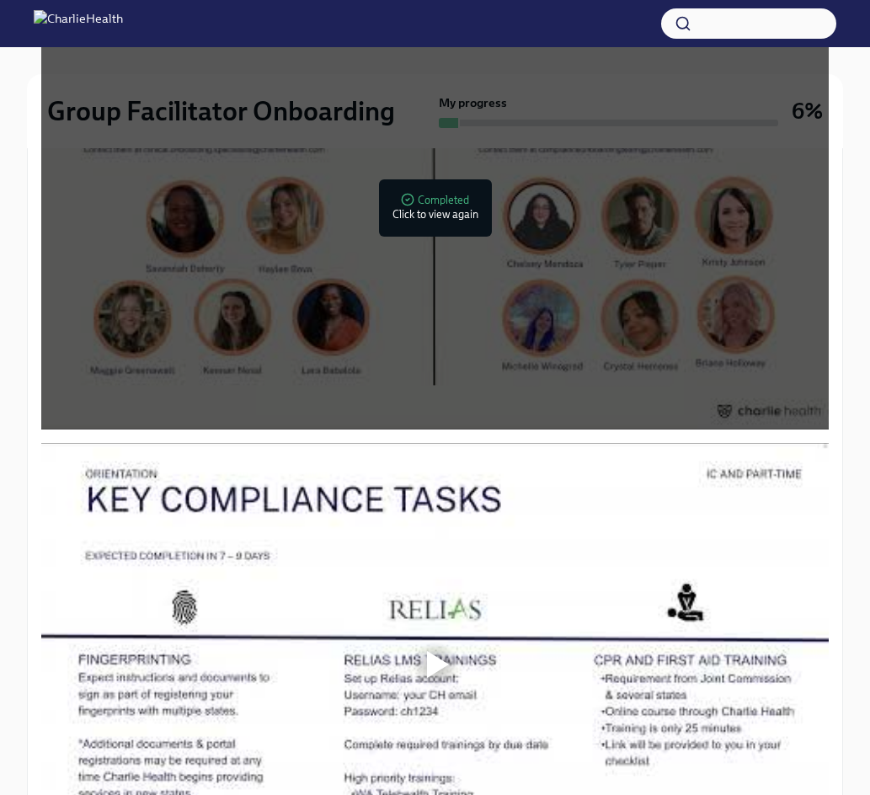
scroll to position [1432, 0]
